Goal: Information Seeking & Learning: Learn about a topic

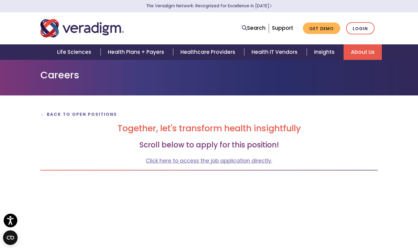
click at [352, 51] on link "About Us" at bounding box center [362, 51] width 38 height 15
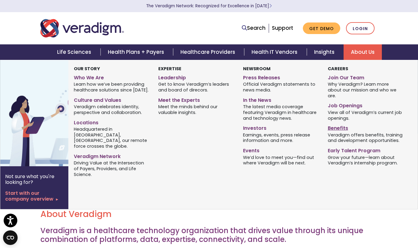
click at [342, 124] on link "Benefits" at bounding box center [366, 127] width 76 height 9
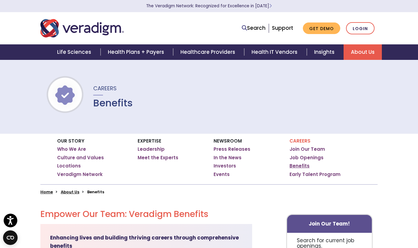
click at [300, 167] on link "Benefits" at bounding box center [299, 166] width 20 height 6
